Goal: Task Accomplishment & Management: Manage account settings

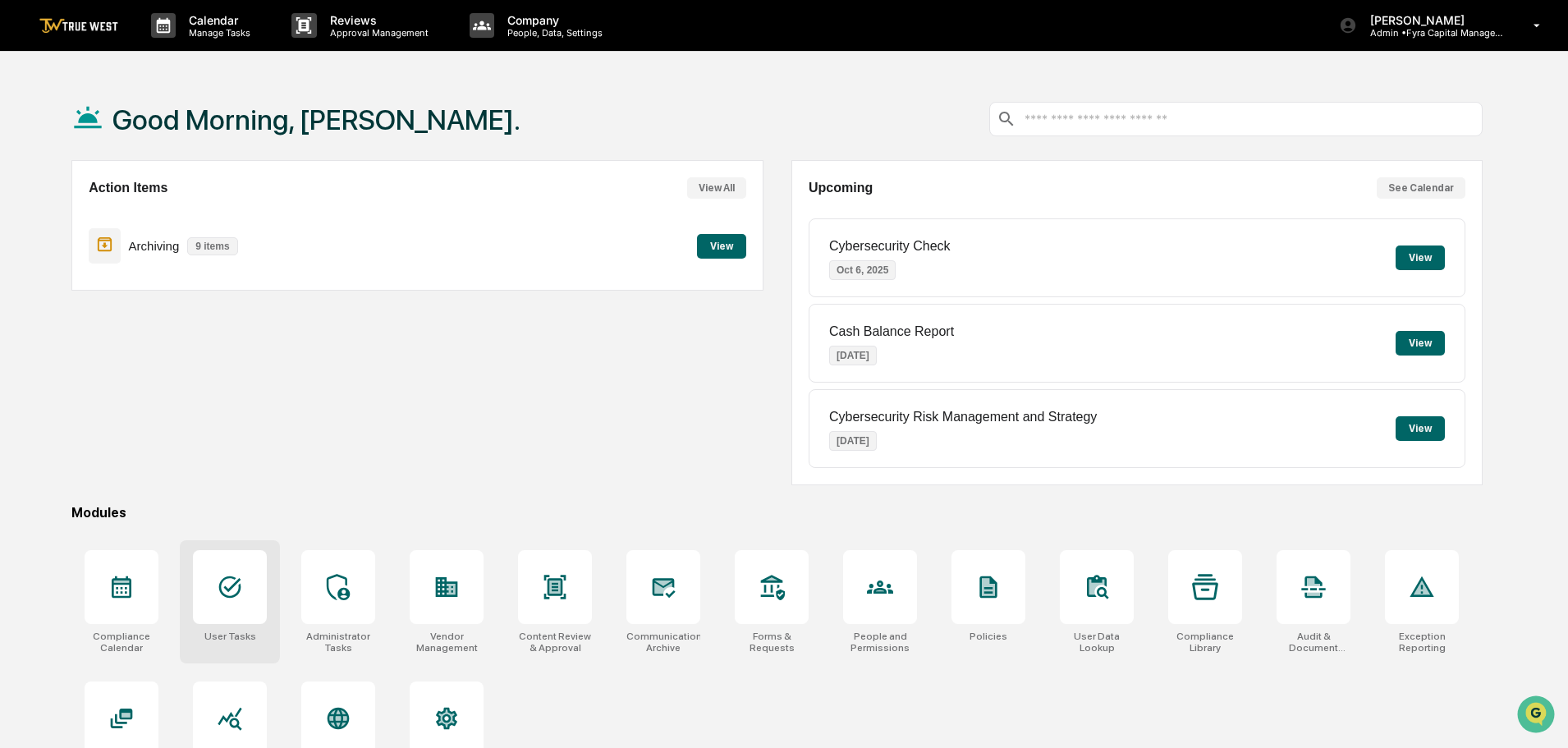
click at [236, 588] on icon at bounding box center [230, 587] width 26 height 26
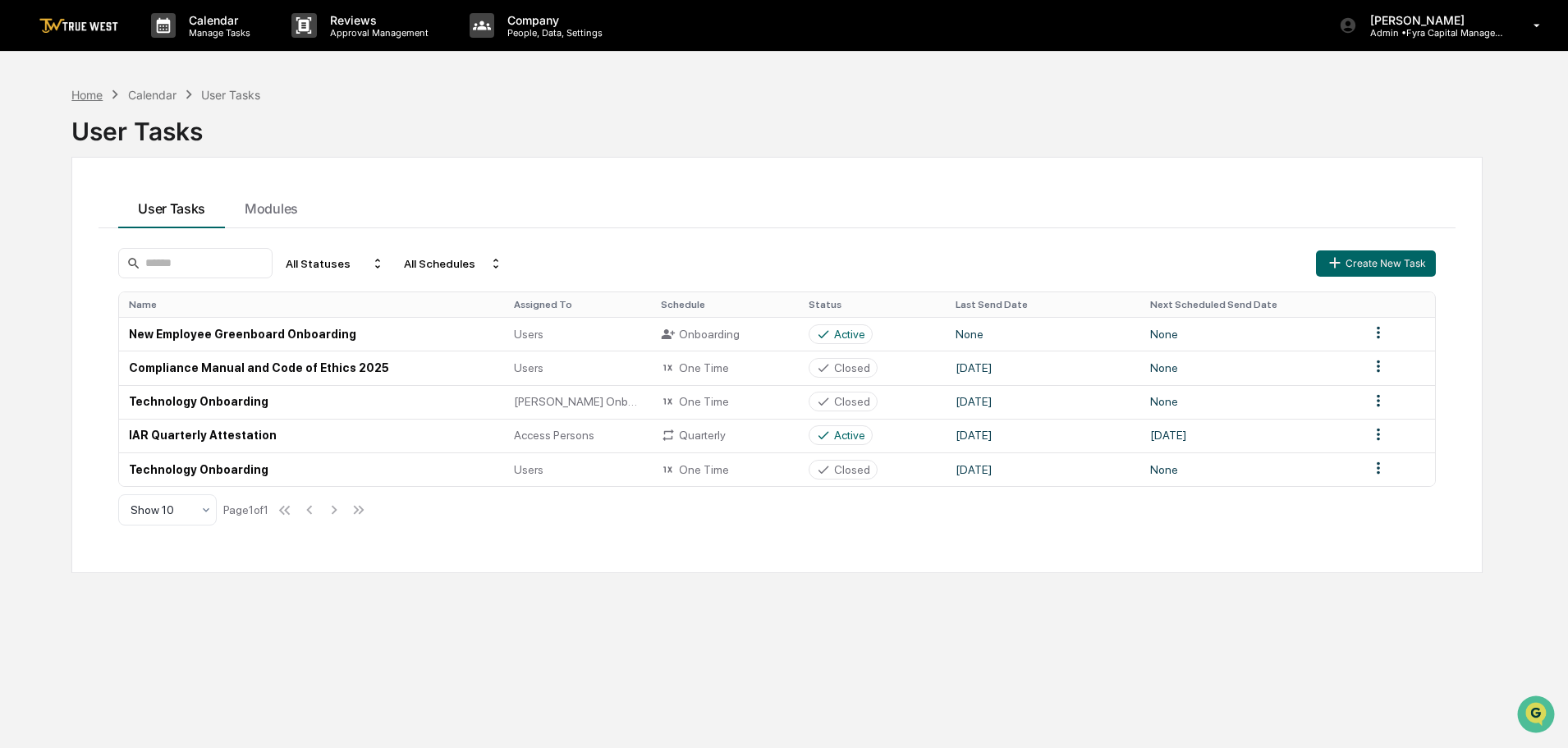
click at [88, 94] on div "Home" at bounding box center [86, 95] width 31 height 14
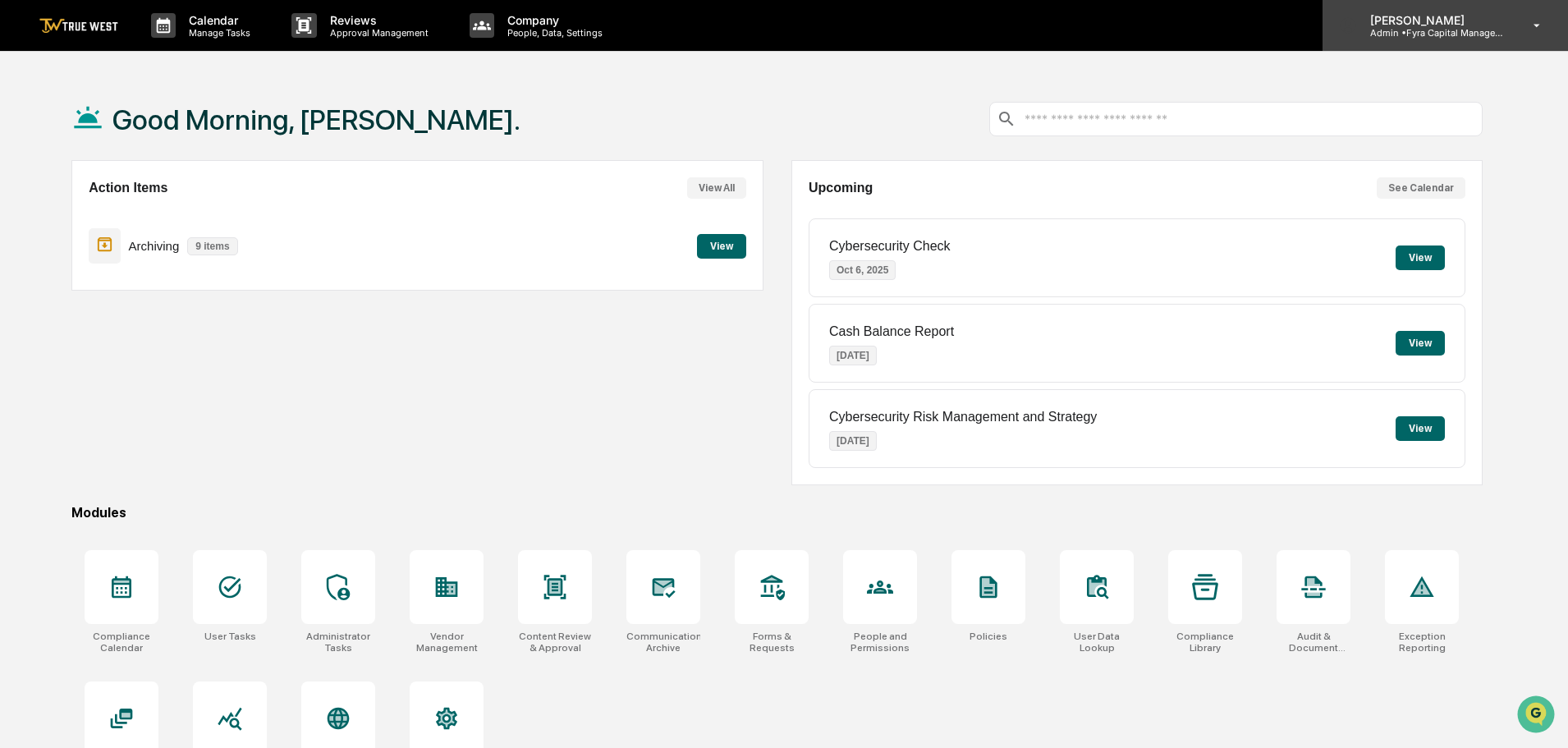
click at [1441, 30] on p "Admin • Fyra Capital Management" at bounding box center [1433, 32] width 153 height 11
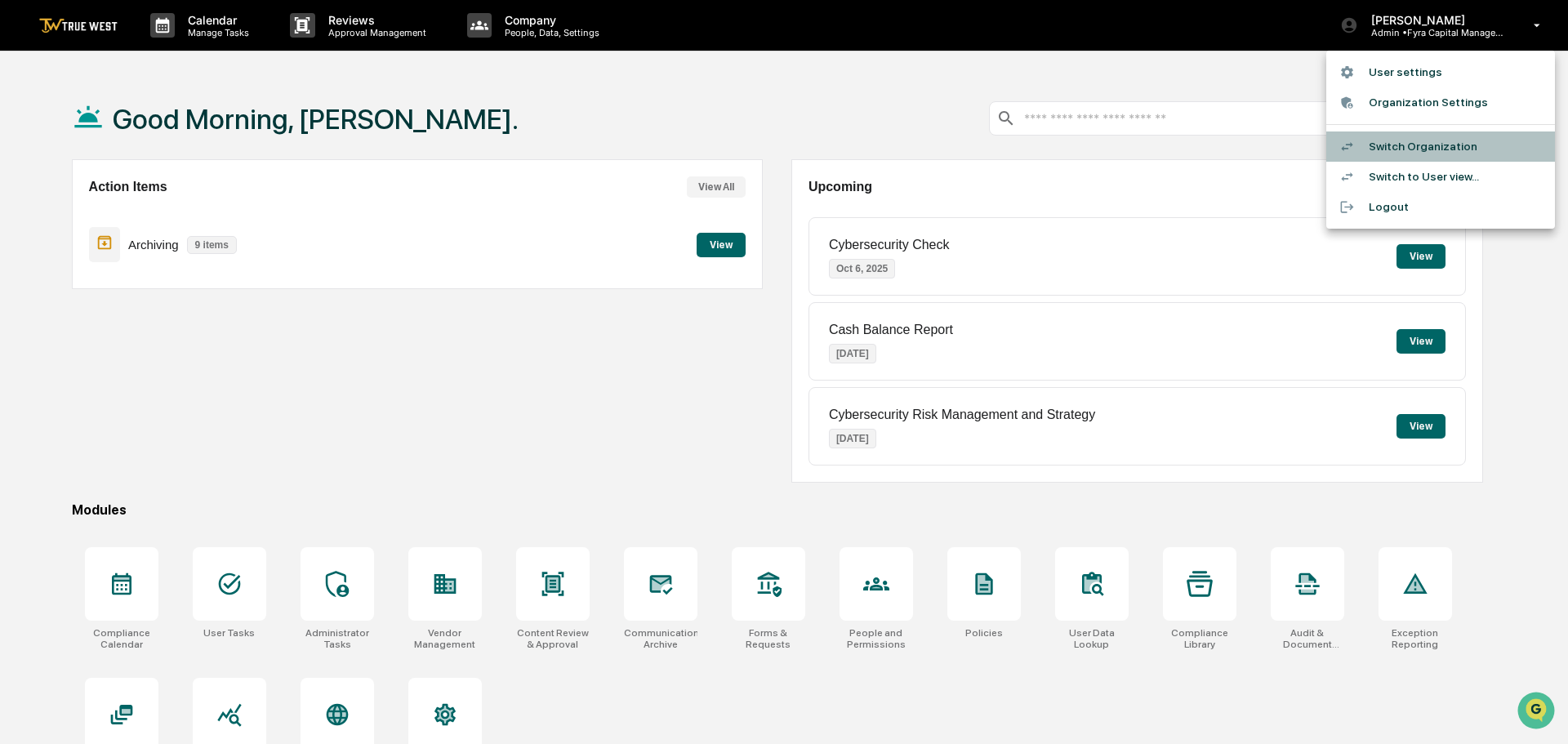
click at [1417, 145] on li "Switch Organization" at bounding box center [1441, 146] width 229 height 30
